Goal: Find specific page/section: Find specific page/section

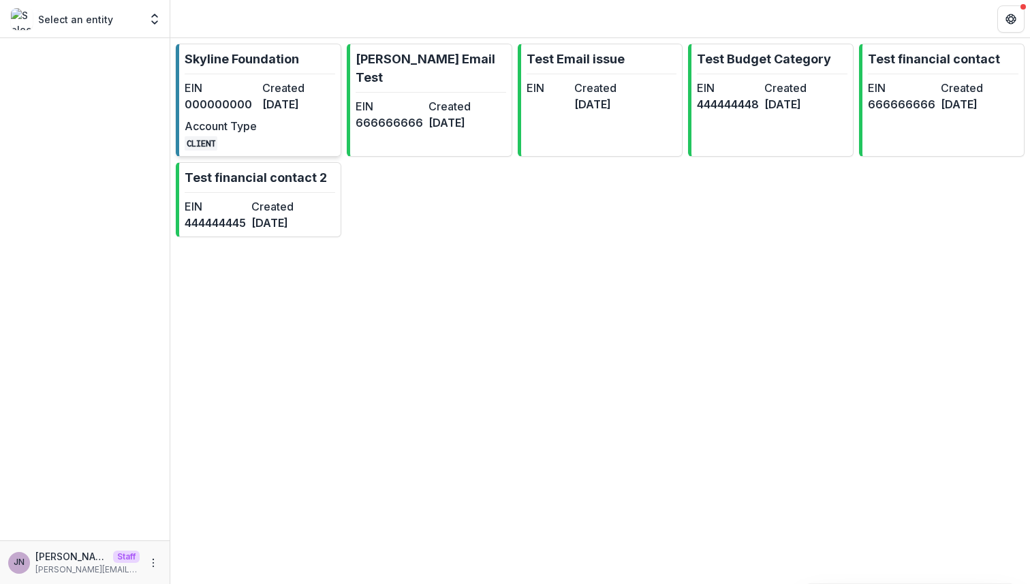
click at [276, 96] on dd "[DATE]" at bounding box center [298, 104] width 72 height 16
click at [228, 109] on dd "000000000" at bounding box center [221, 104] width 72 height 16
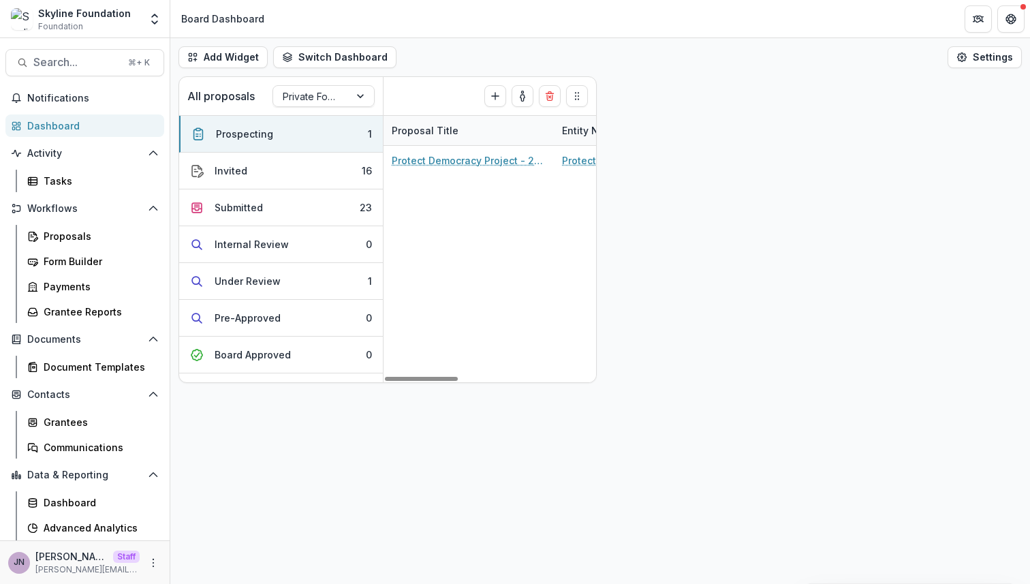
click at [63, 515] on div "Dashboard Advanced Analytics Data Report" at bounding box center [92, 527] width 153 height 73
click at [63, 521] on div "Advanced Analytics" at bounding box center [99, 528] width 110 height 14
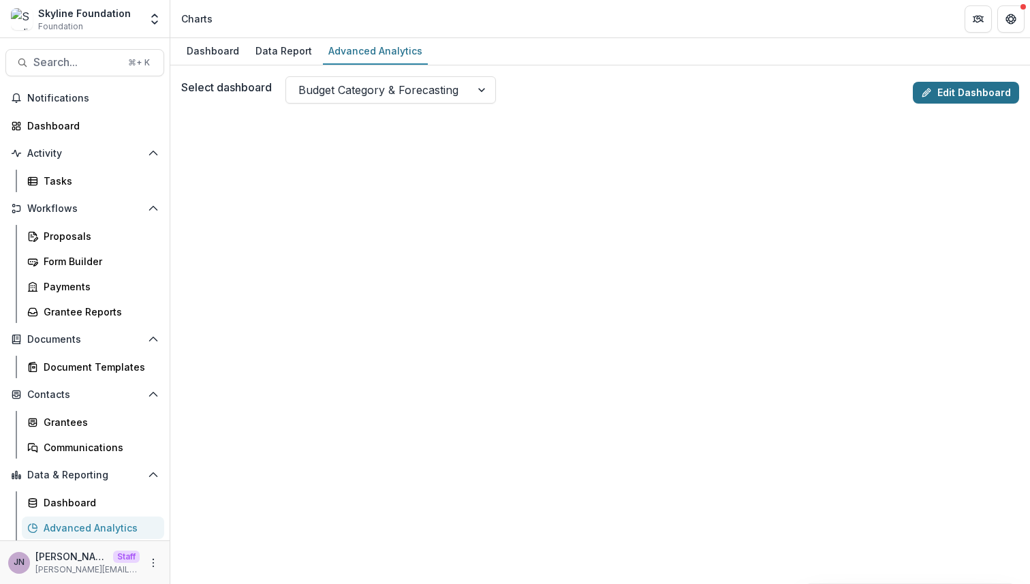
click at [938, 95] on link "Edit Dashboard" at bounding box center [966, 93] width 106 height 22
